Goal: Information Seeking & Learning: Learn about a topic

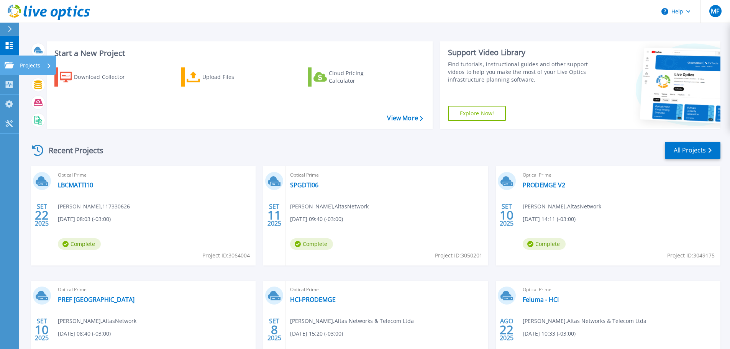
click at [16, 59] on link "Projects Projects" at bounding box center [9, 66] width 19 height 20
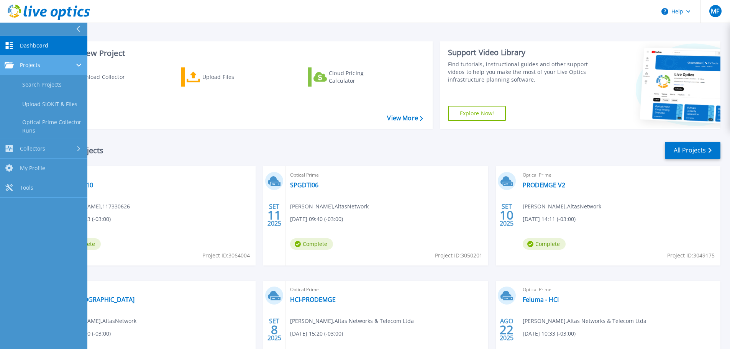
click at [28, 68] on span "Projects" at bounding box center [30, 65] width 20 height 7
click at [68, 65] on div "Projects" at bounding box center [44, 65] width 78 height 7
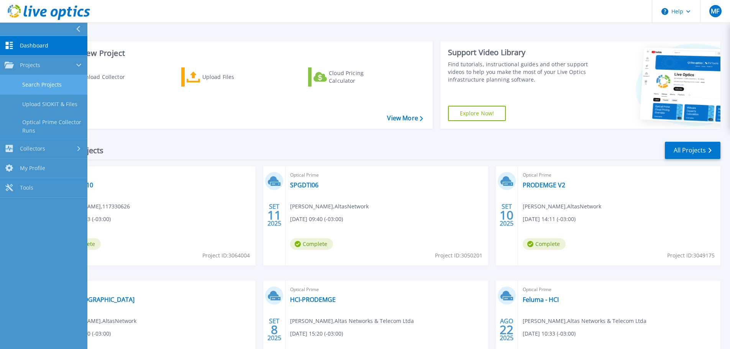
click at [57, 89] on link "Search Projects" at bounding box center [43, 85] width 87 height 20
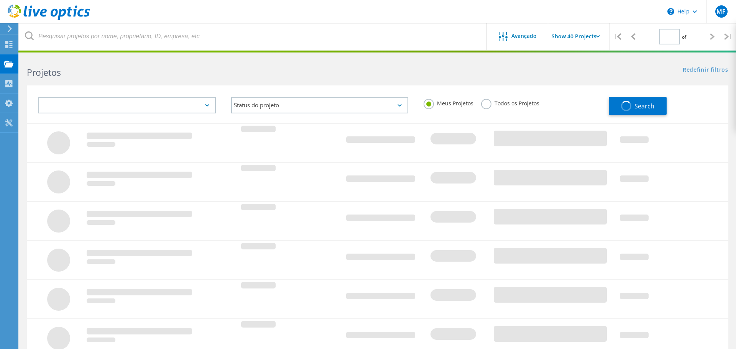
type input "2"
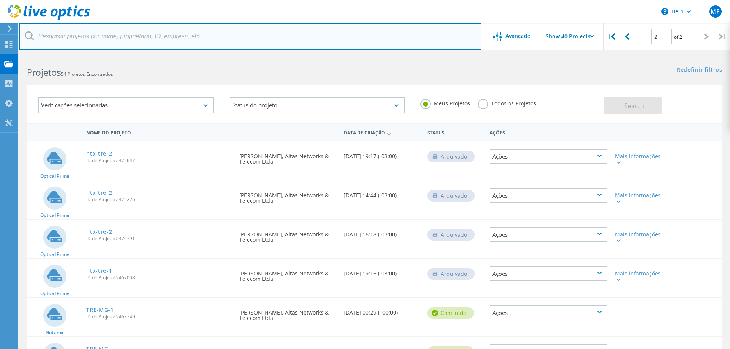
click at [127, 31] on input "text" at bounding box center [250, 36] width 462 height 27
type input "tjm"
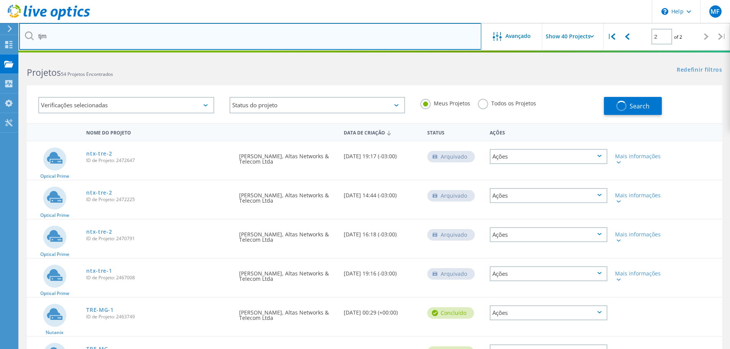
type input "1"
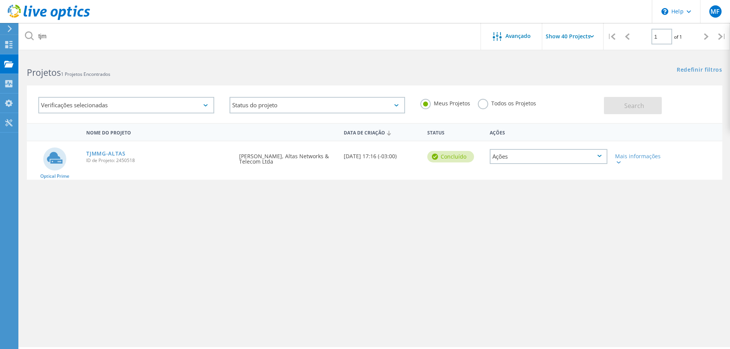
click at [107, 148] on div "TJMMG-ALTAS ID de Projeto: 2450518" at bounding box center [158, 155] width 153 height 29
click at [108, 152] on link "TJMMG-ALTAS" at bounding box center [105, 153] width 39 height 5
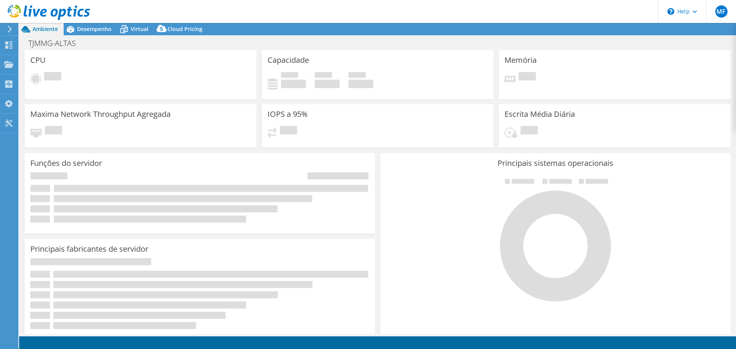
select select "USD"
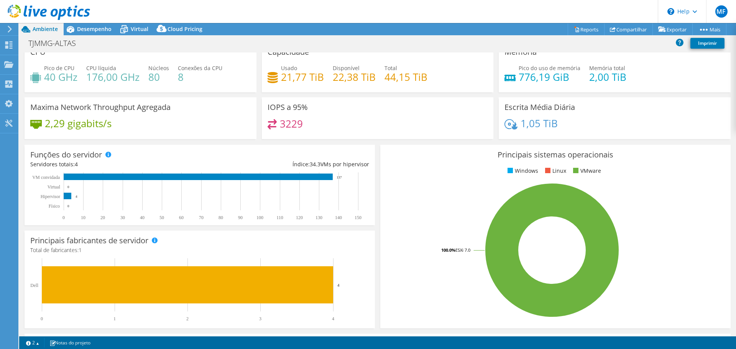
scroll to position [9, 0]
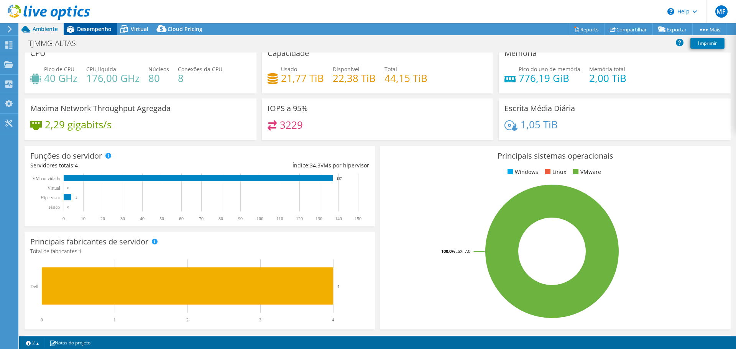
click at [70, 29] on icon at bounding box center [71, 29] width 8 height 7
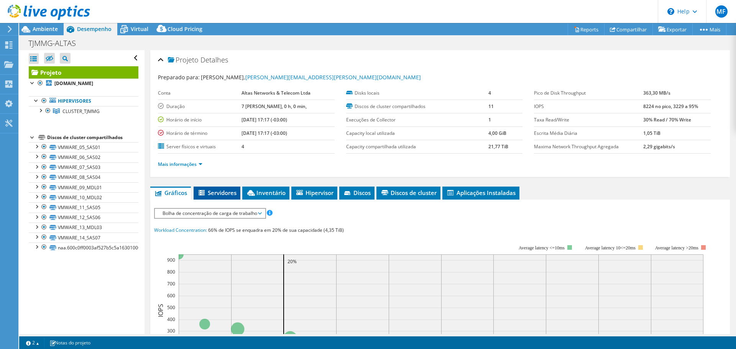
click at [217, 197] on li "Servidores" at bounding box center [217, 193] width 47 height 13
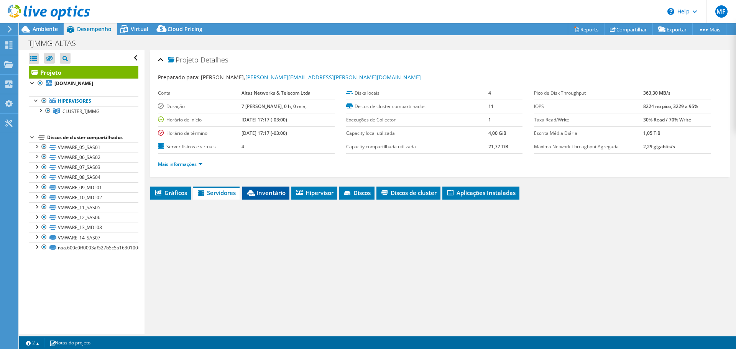
click at [281, 192] on span "Inventário" at bounding box center [265, 193] width 39 height 8
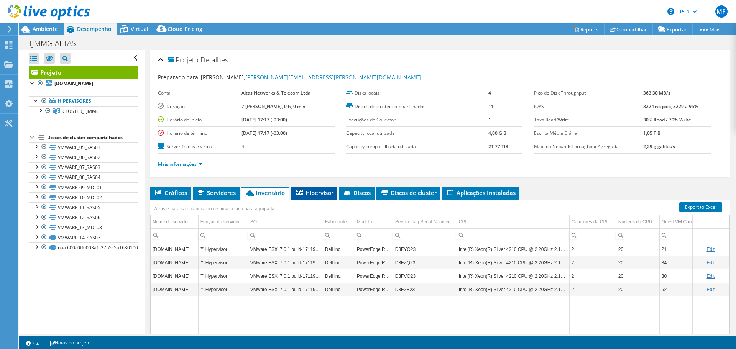
click at [331, 194] on span "Hipervisor" at bounding box center [314, 193] width 38 height 8
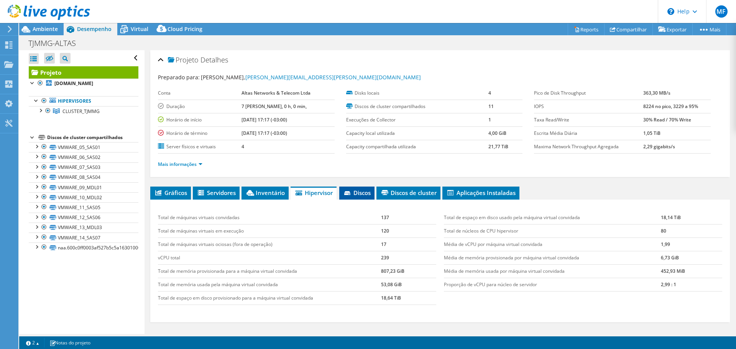
click at [364, 194] on span "Discos" at bounding box center [357, 193] width 28 height 8
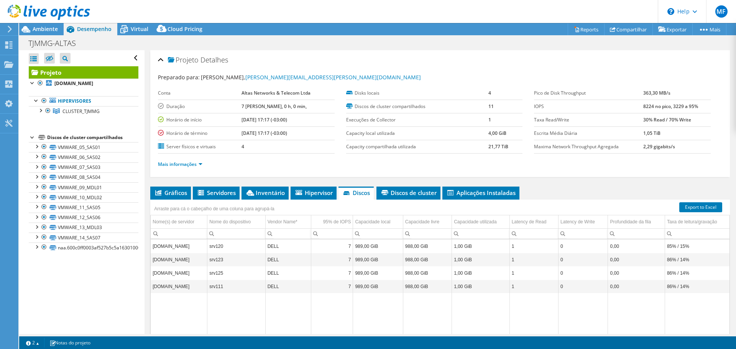
click at [191, 189] on ul "Gráficos Servidores Inventário Hipervisor Discos Discos de cluster Aplicações I…" at bounding box center [439, 193] width 579 height 13
click at [182, 190] on span "Gráficos" at bounding box center [170, 193] width 33 height 8
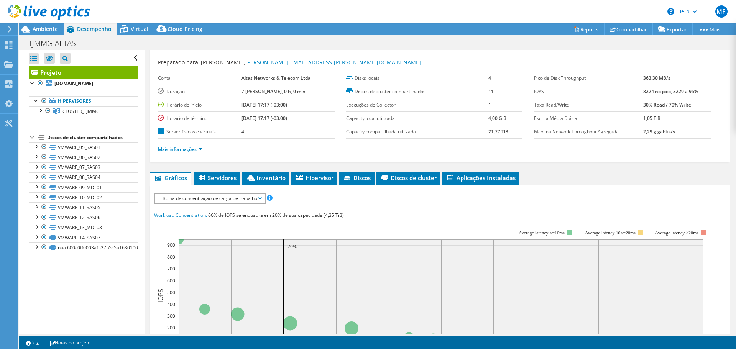
scroll to position [38, 0]
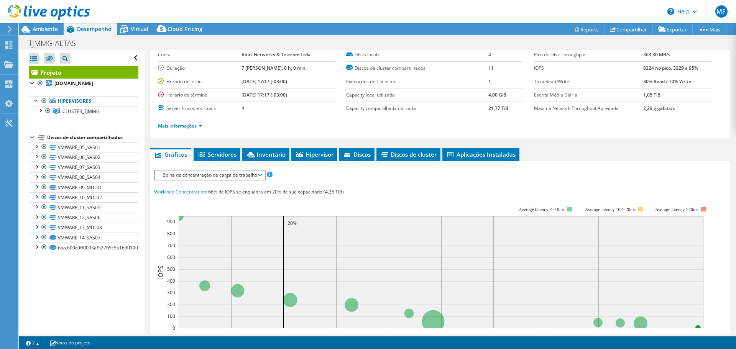
click at [201, 179] on span "Bolha de concentração de carga de trabalho" at bounding box center [210, 175] width 102 height 9
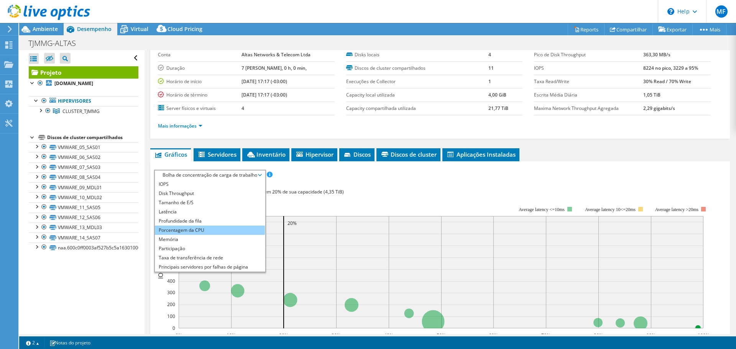
click at [205, 227] on li "Porcentagem da CPU" at bounding box center [210, 230] width 110 height 9
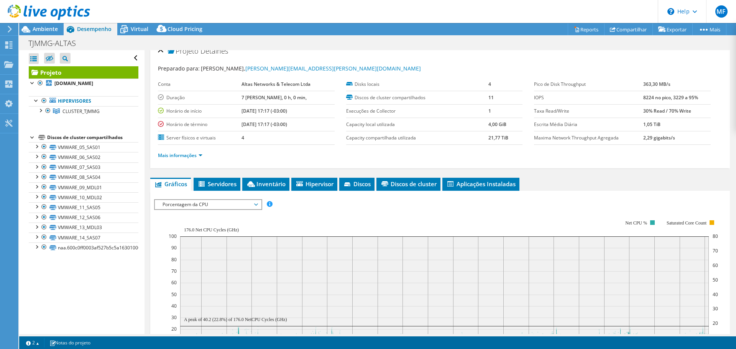
scroll to position [0, 0]
